Goal: Task Accomplishment & Management: Use online tool/utility

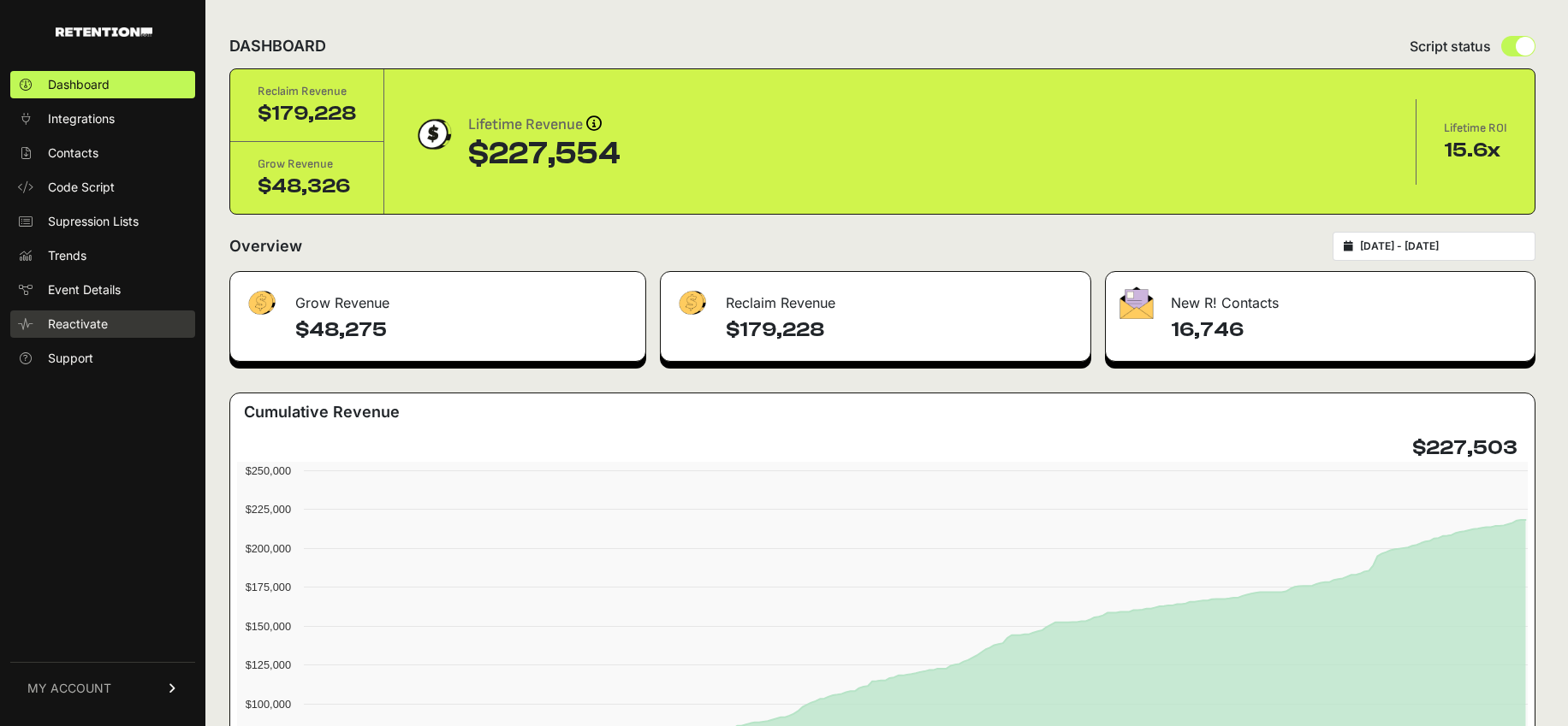
click at [82, 318] on span "Reactivate" at bounding box center [77, 325] width 60 height 18
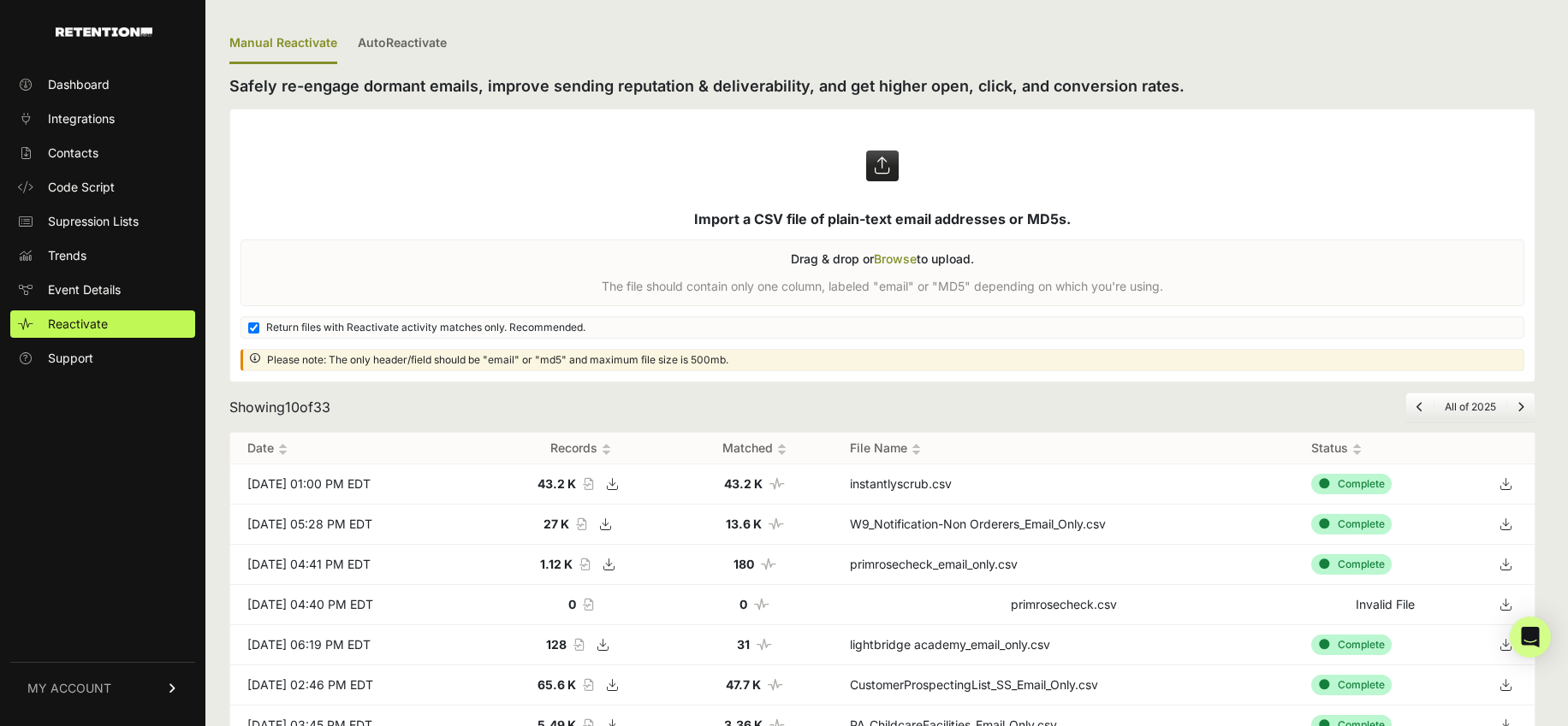
click at [888, 160] on label at bounding box center [883, 245] width 1304 height 272
click at [0, 0] on input "file" at bounding box center [0, 0] width 0 height 0
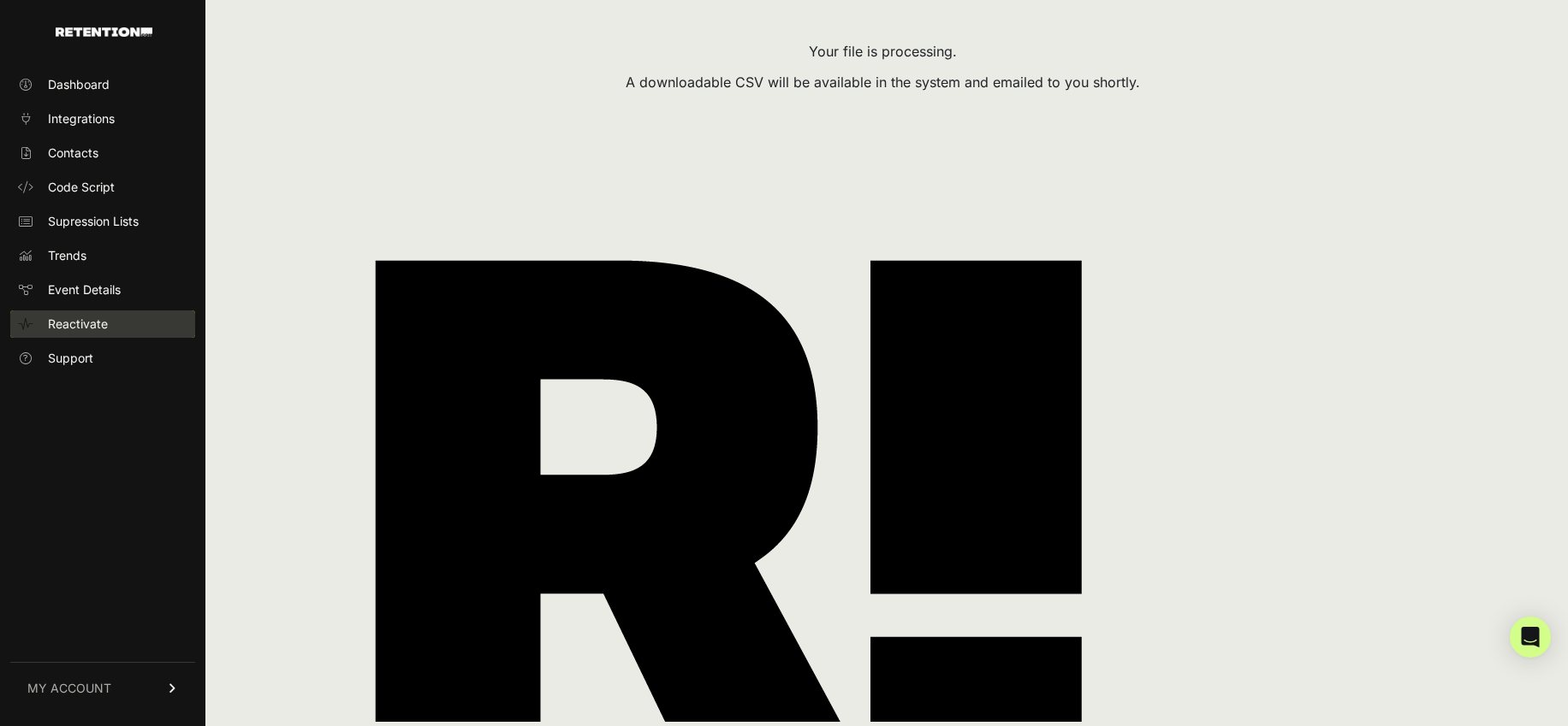
click at [80, 323] on span "Reactivate" at bounding box center [77, 325] width 60 height 18
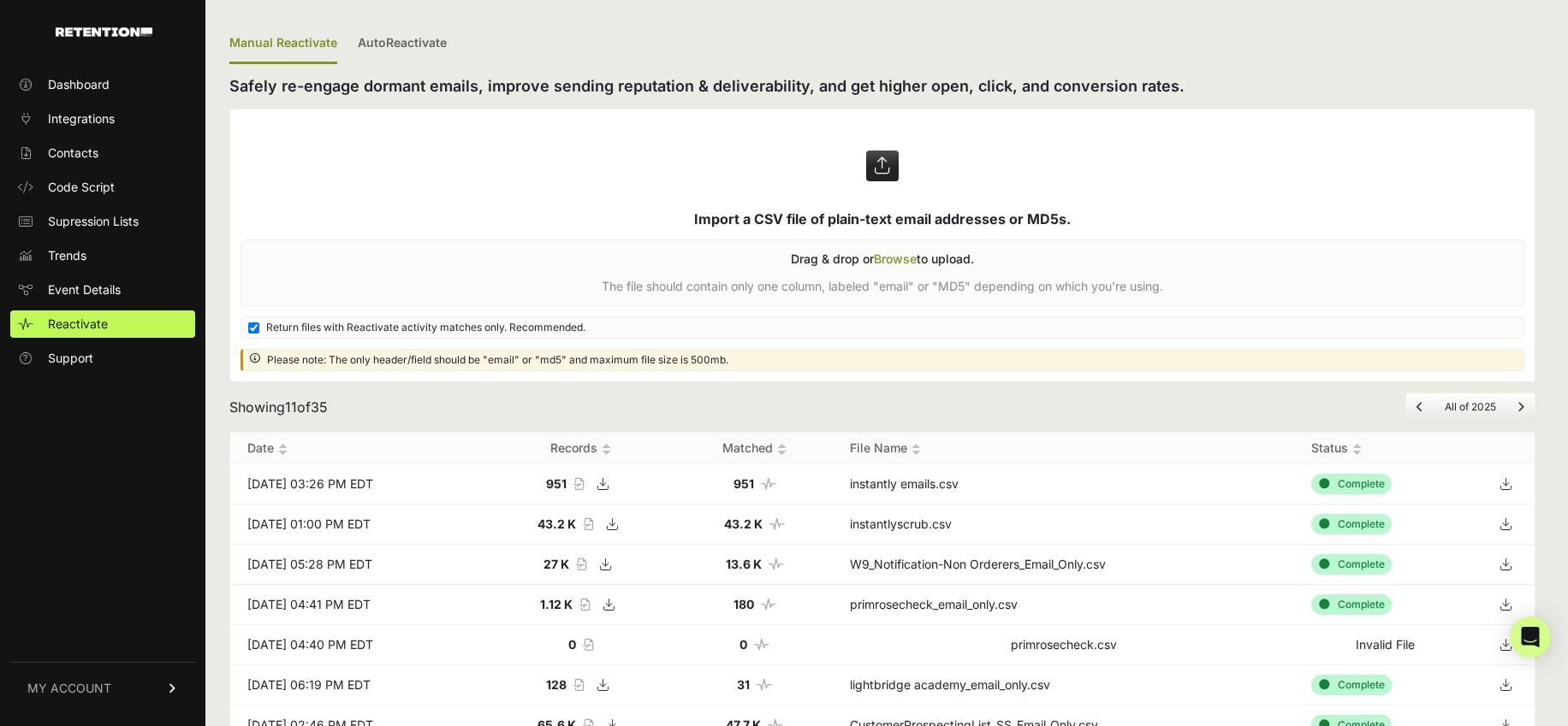
click at [883, 161] on label at bounding box center [883, 245] width 1304 height 272
click at [0, 0] on input "file" at bounding box center [0, 0] width 0 height 0
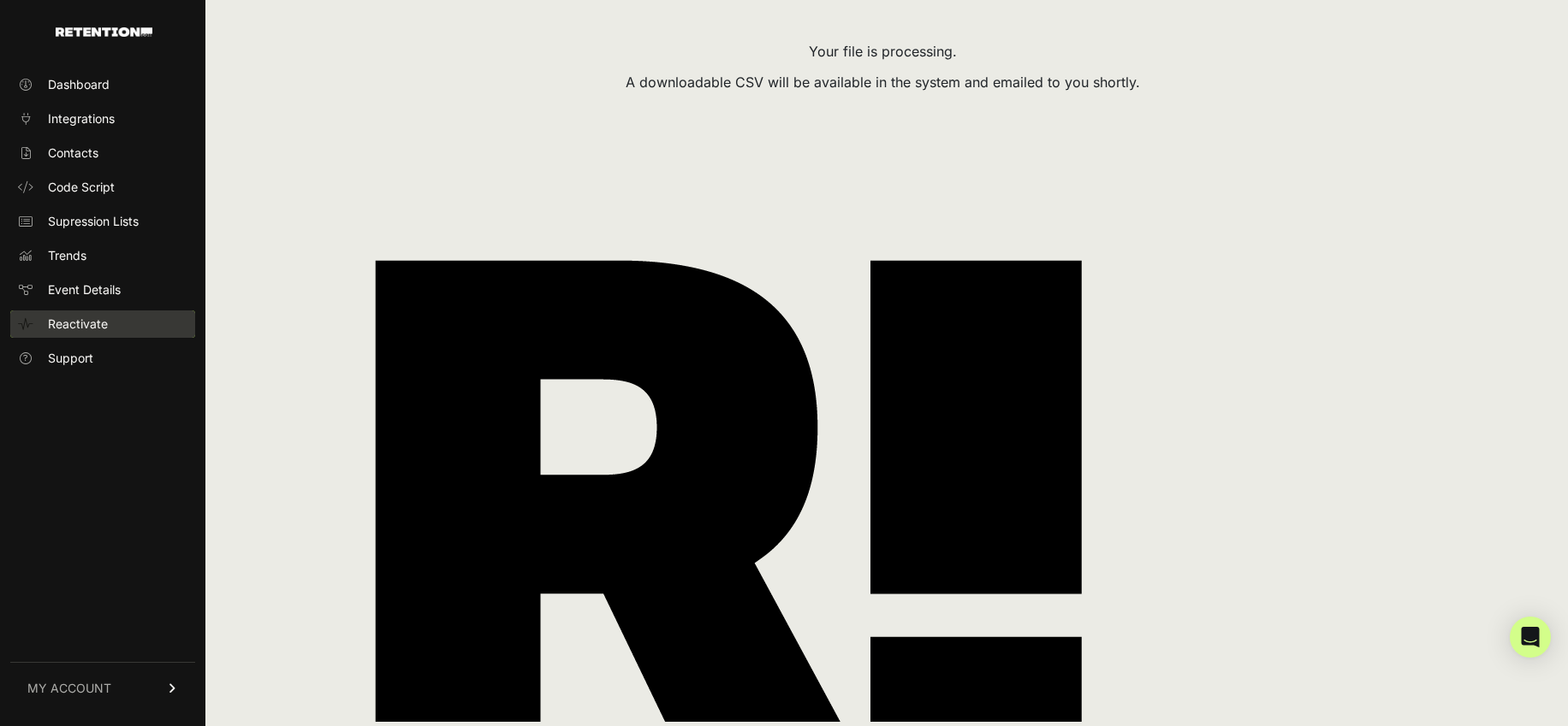
click at [66, 330] on span "Reactivate" at bounding box center [77, 325] width 60 height 18
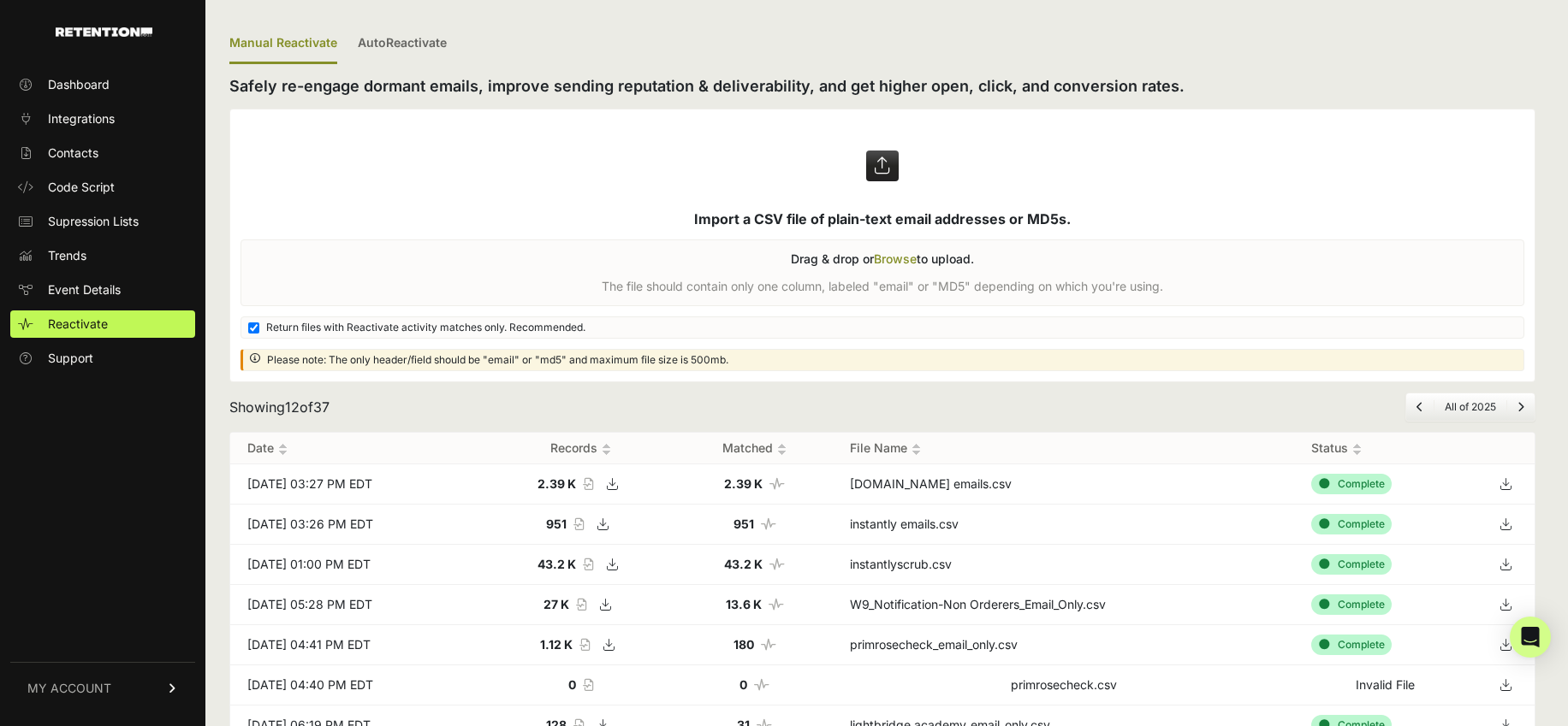
click at [1517, 481] on icon at bounding box center [1506, 484] width 24 height 25
click at [1515, 523] on icon at bounding box center [1506, 524] width 24 height 25
click at [1514, 489] on icon at bounding box center [1506, 484] width 24 height 25
click at [1514, 524] on icon at bounding box center [1506, 524] width 24 height 25
